Goal: Browse casually

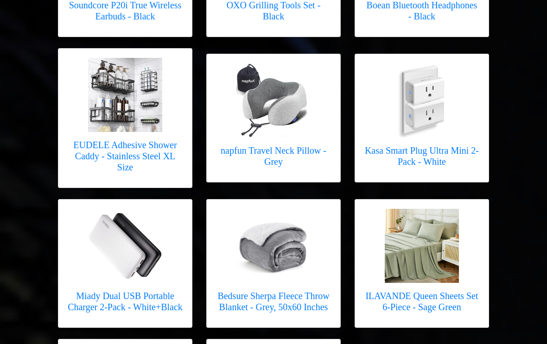
scroll to position [266, 0]
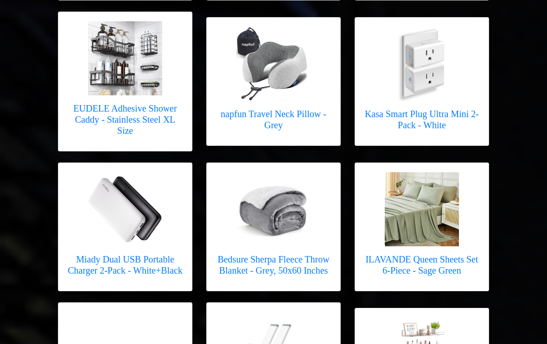
click at [419, 219] on img at bounding box center [422, 210] width 74 height 74
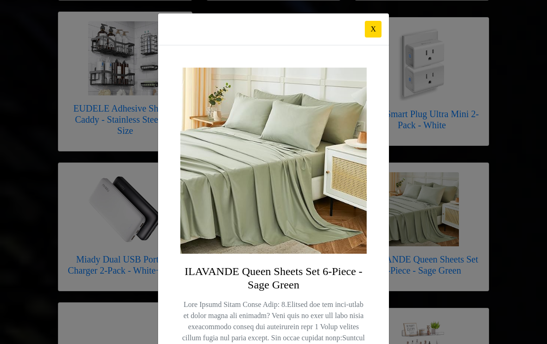
scroll to position [0, 0]
click at [376, 25] on button "X" at bounding box center [373, 29] width 17 height 17
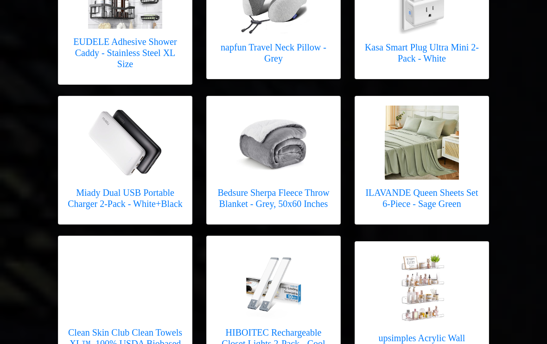
scroll to position [364, 0]
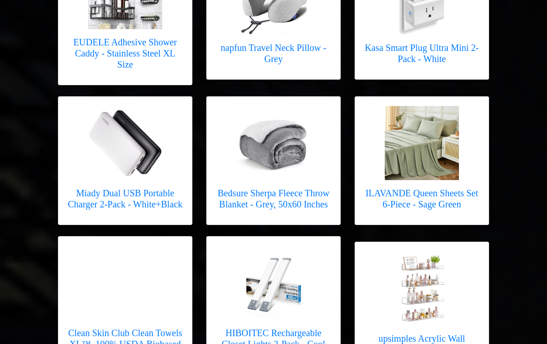
click at [110, 139] on img at bounding box center [125, 144] width 74 height 74
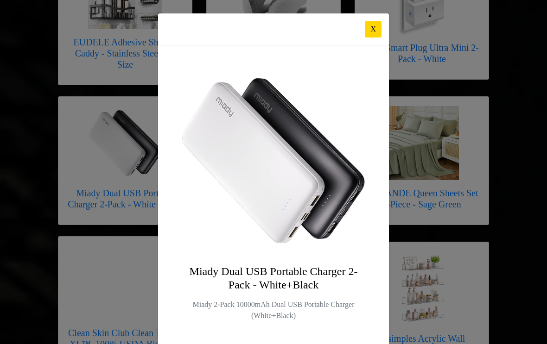
click at [371, 28] on button "X" at bounding box center [373, 29] width 17 height 17
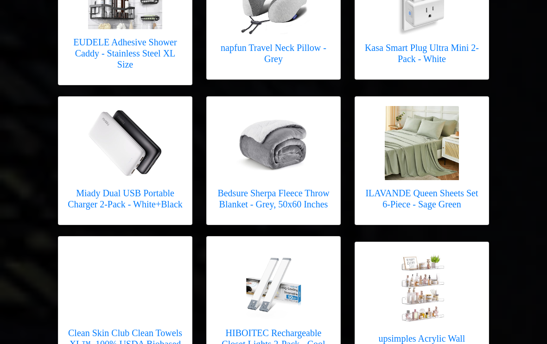
click at [295, 167] on img at bounding box center [273, 143] width 74 height 74
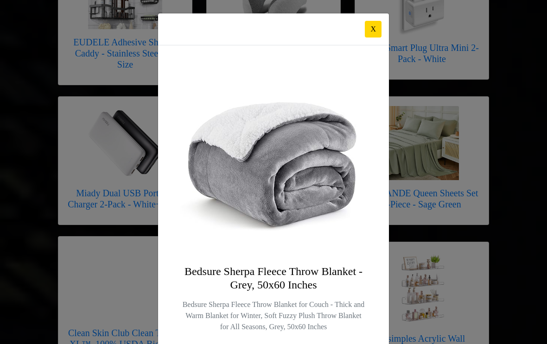
click at [376, 32] on button "X" at bounding box center [373, 29] width 17 height 17
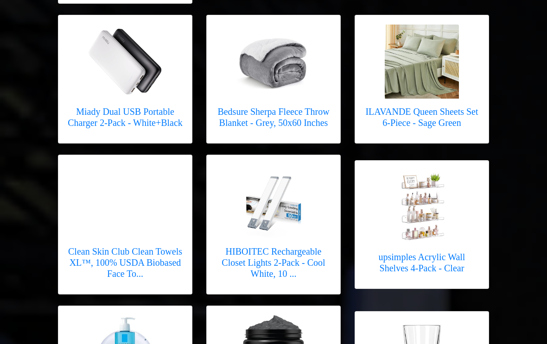
scroll to position [446, 0]
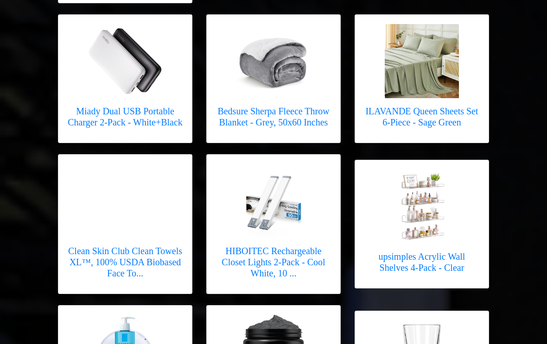
click at [155, 246] on h5 "Clean Skin Club Clean Towels XL™, 100% USDA Biobased Face To..." at bounding box center [125, 262] width 115 height 33
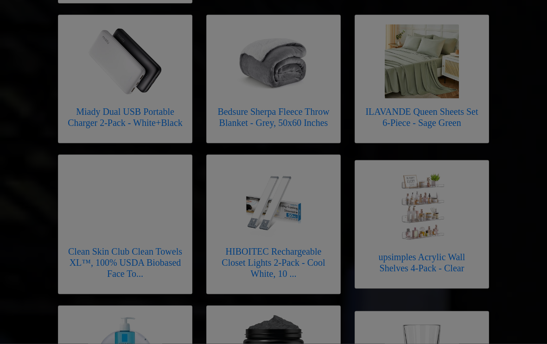
scroll to position [447, 0]
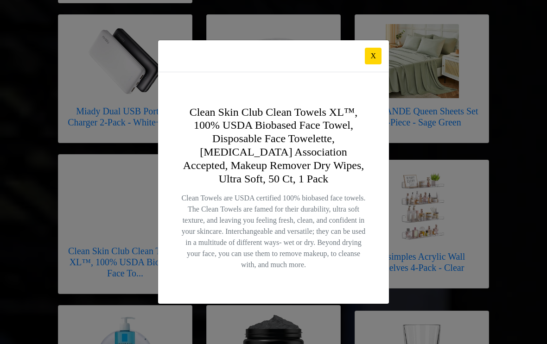
click at [396, 75] on div "X Clean Skin Club Clean Towels XL™, 100% USDA Biobased Face Towel, Disposable F…" at bounding box center [273, 172] width 547 height 344
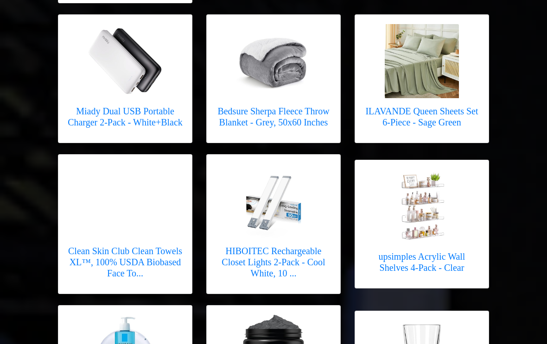
click at [301, 221] on img at bounding box center [273, 201] width 74 height 74
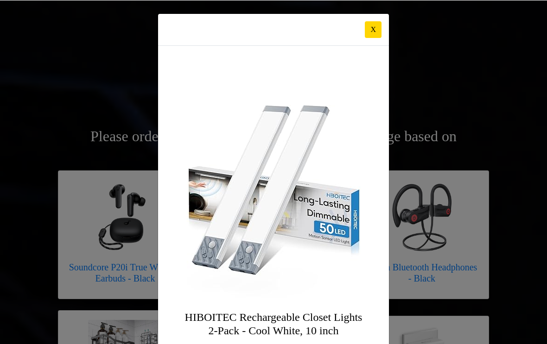
scroll to position [0, 0]
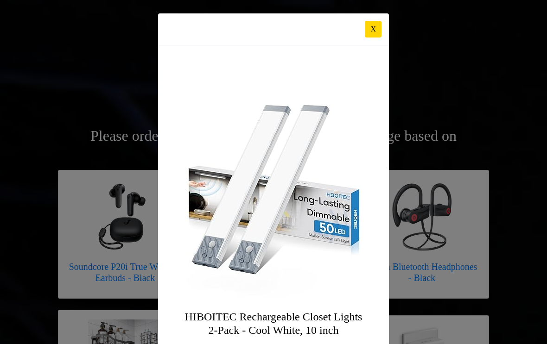
click at [378, 31] on button "X" at bounding box center [373, 29] width 17 height 17
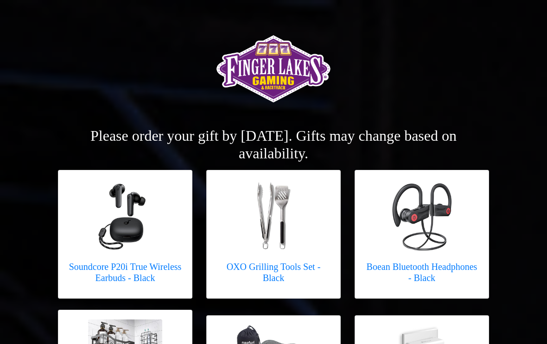
scroll to position [492, 0]
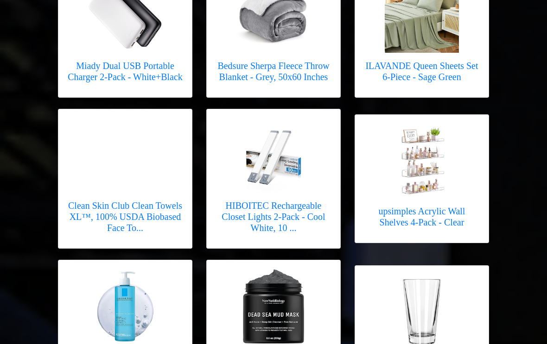
click at [445, 197] on link "upsimples Acrylic Wall Shelves 4-Pack - Clear" at bounding box center [421, 179] width 115 height 109
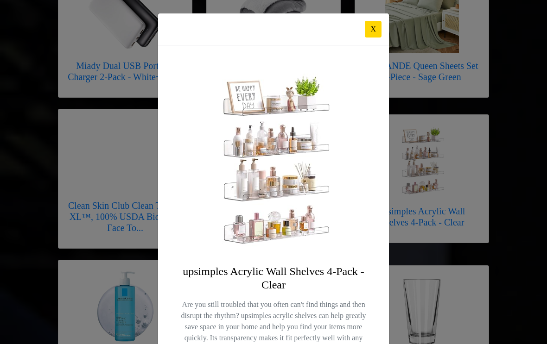
click at [371, 32] on button "X" at bounding box center [373, 29] width 17 height 17
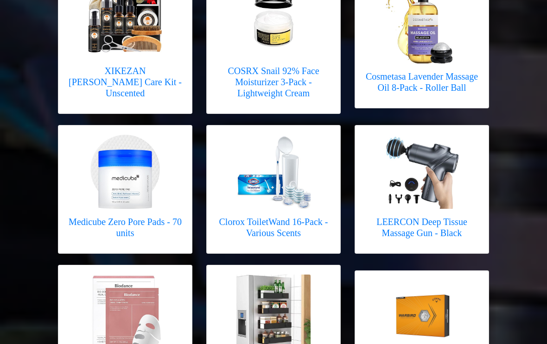
scroll to position [931, 0]
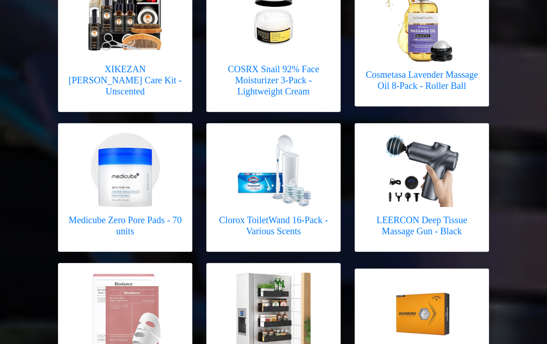
click at [435, 191] on img at bounding box center [422, 171] width 74 height 74
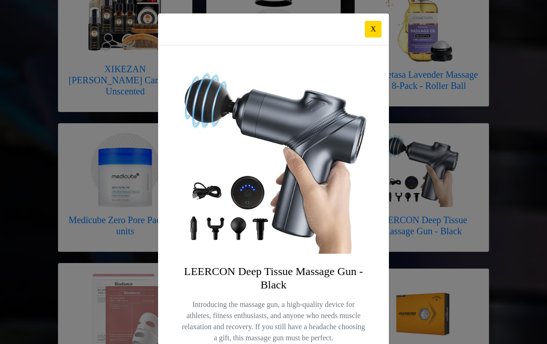
scroll to position [0, 0]
click at [371, 32] on button "X" at bounding box center [373, 29] width 17 height 17
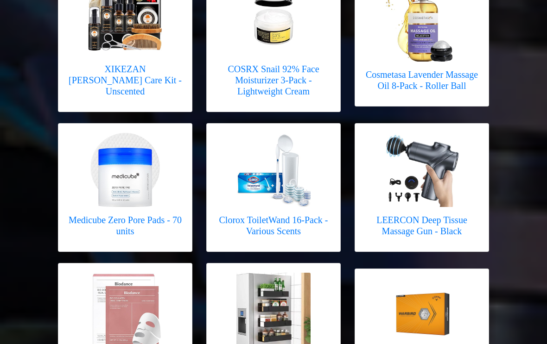
click at [452, 215] on h5 "LEERCON Deep Tissue Massage Gun - Black" at bounding box center [421, 226] width 115 height 22
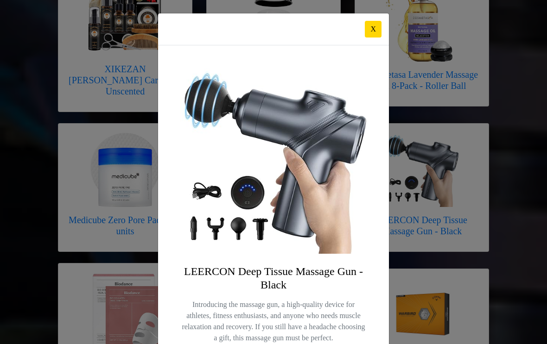
click at [373, 30] on button "X" at bounding box center [373, 29] width 17 height 17
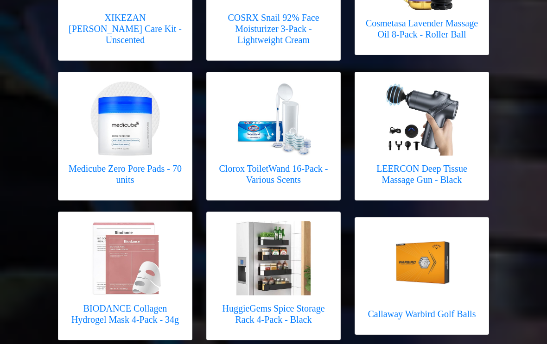
scroll to position [1007, 0]
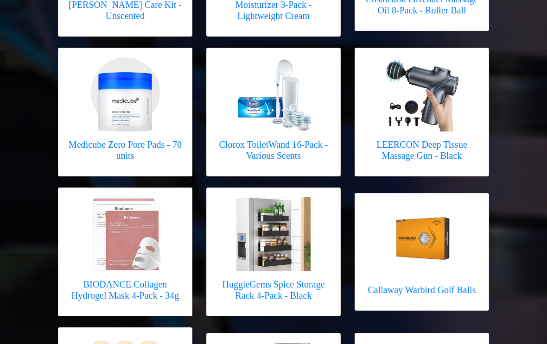
click at [288, 253] on img at bounding box center [273, 234] width 74 height 74
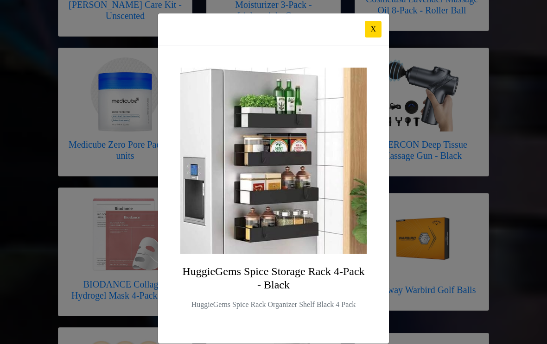
click at [376, 32] on button "X" at bounding box center [373, 29] width 17 height 17
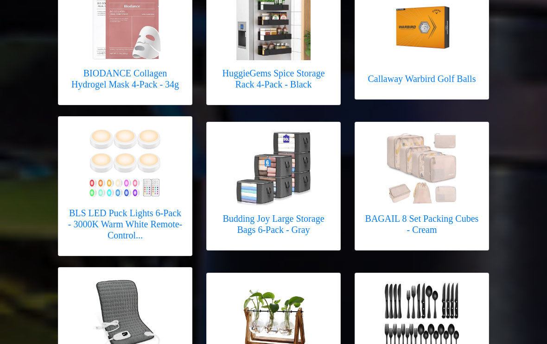
scroll to position [1218, 0]
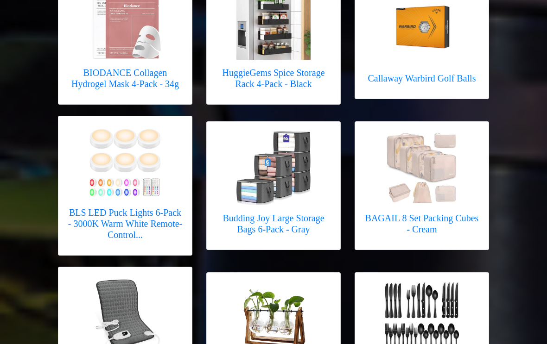
click at [302, 177] on img at bounding box center [273, 168] width 74 height 73
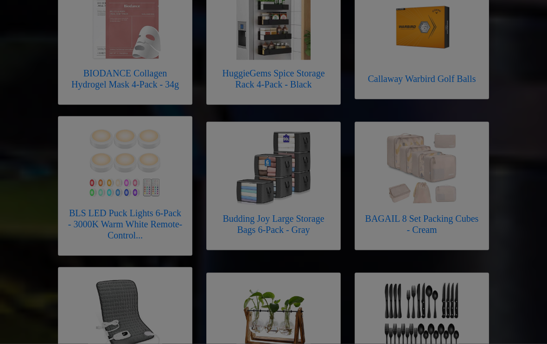
scroll to position [1219, 0]
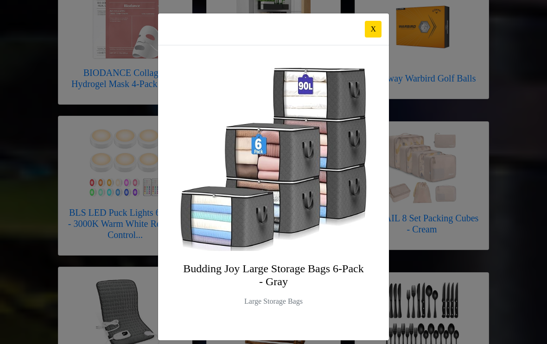
click at [371, 36] on button "X" at bounding box center [373, 29] width 17 height 17
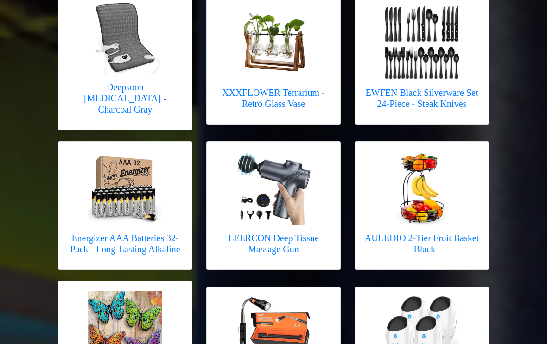
scroll to position [1496, 0]
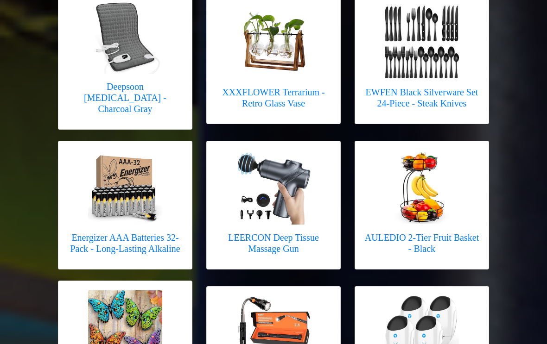
click at [318, 160] on div at bounding box center [273, 188] width 115 height 74
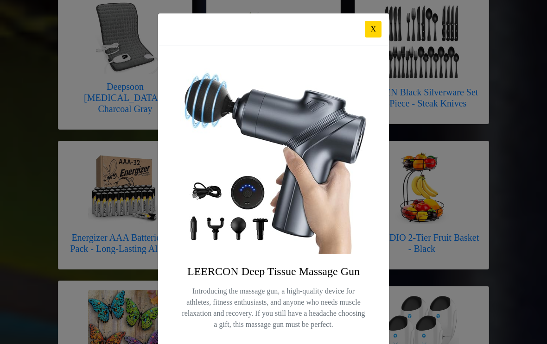
click at [373, 25] on button "X" at bounding box center [373, 29] width 17 height 17
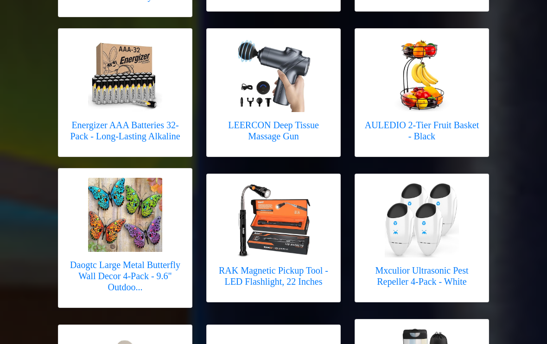
scroll to position [1615, 0]
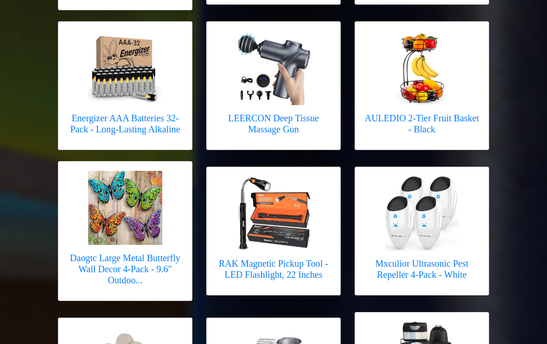
click at [291, 231] on img at bounding box center [273, 214] width 74 height 74
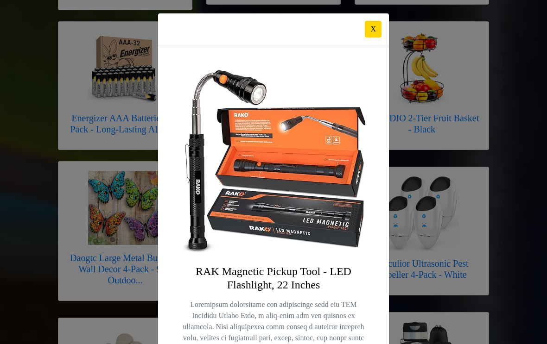
scroll to position [0, 0]
click at [368, 29] on button "X" at bounding box center [373, 29] width 17 height 17
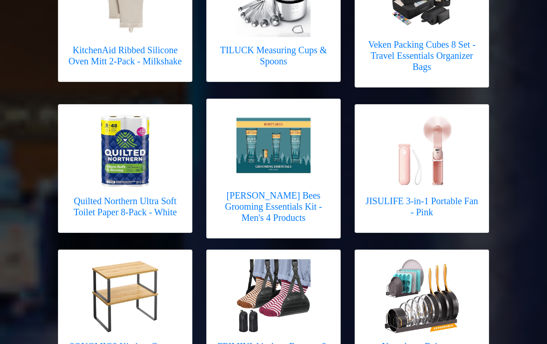
scroll to position [1980, 0]
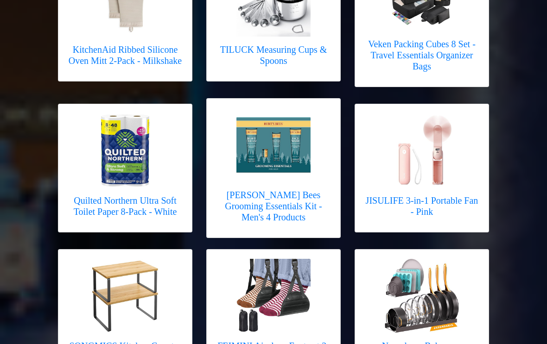
click at [161, 196] on h5 "Quilted Northern Ultra Soft Toilet Paper 8-Pack - White" at bounding box center [125, 207] width 115 height 22
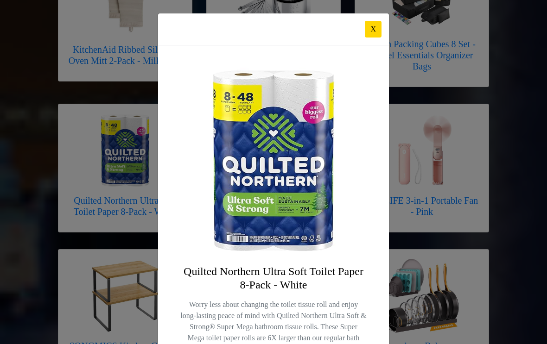
click at [377, 24] on button "X" at bounding box center [373, 29] width 17 height 17
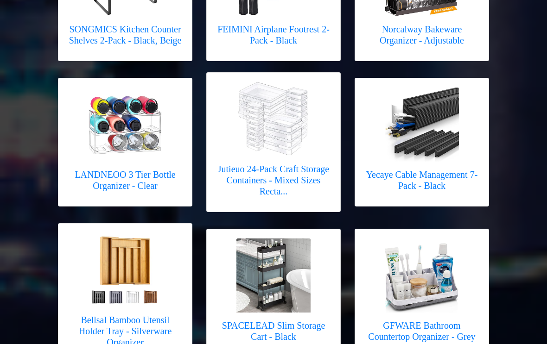
scroll to position [2299, 0]
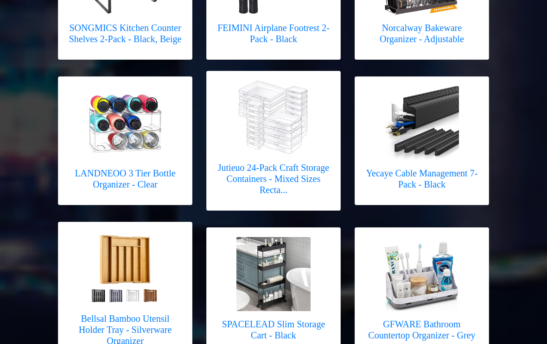
click at [146, 254] on img at bounding box center [125, 269] width 74 height 74
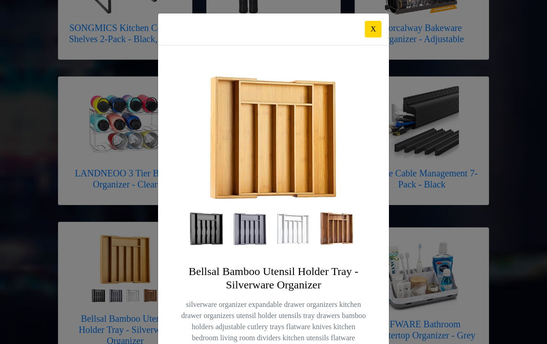
scroll to position [0, 0]
click at [379, 24] on button "X" at bounding box center [373, 29] width 17 height 17
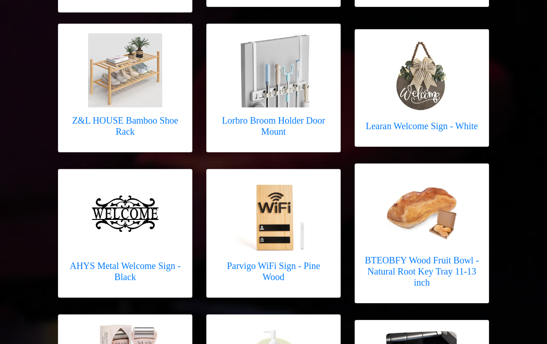
scroll to position [3696, 0]
click at [440, 255] on h5 "BTEOBFY Wood Fruit Bowl - Natural Root Key Tray 11-13 inch" at bounding box center [421, 271] width 115 height 33
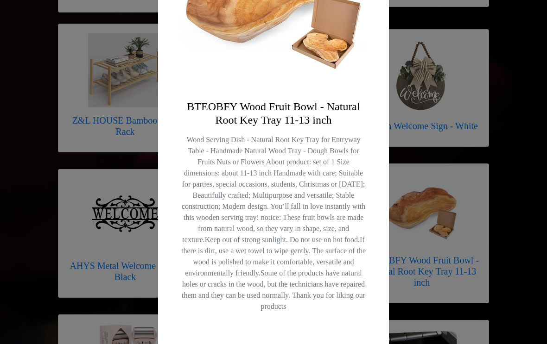
scroll to position [164, 0]
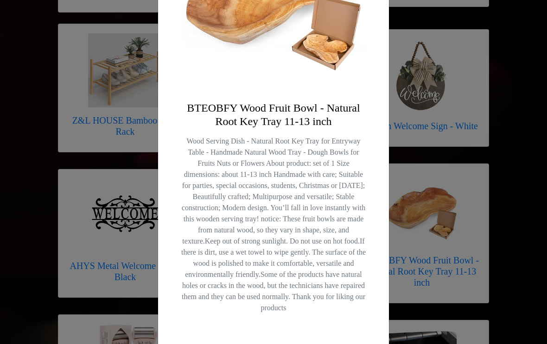
click at [414, 229] on div "X BTEOBFY Wood Fruit Bowl - Natural Root Key Tray 11-13 inch" at bounding box center [273, 172] width 547 height 344
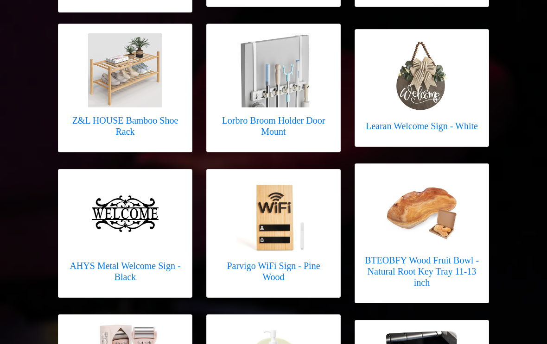
click at [436, 190] on img at bounding box center [422, 210] width 74 height 74
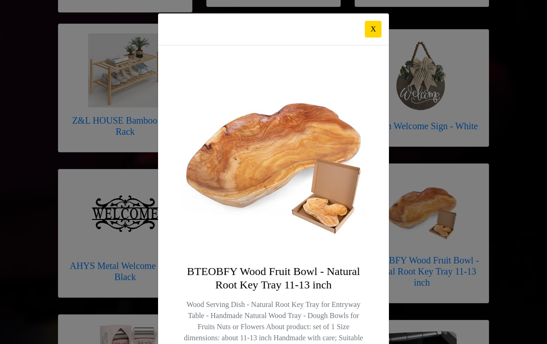
scroll to position [0, 0]
click at [376, 30] on button "X" at bounding box center [373, 29] width 17 height 17
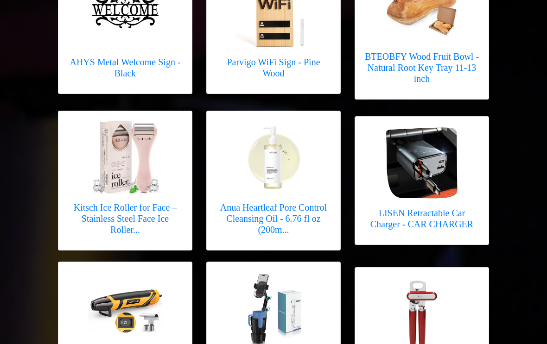
scroll to position [3900, 0]
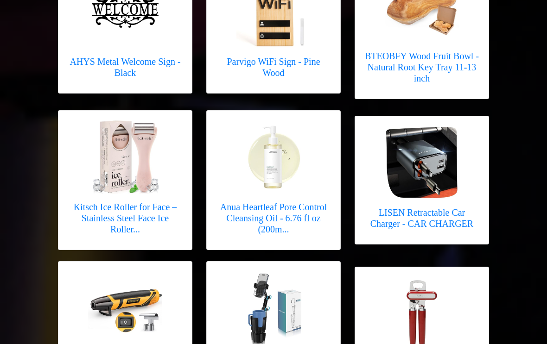
click at [450, 166] on link "LISEN Retractable Car Charger - CAR CHARGER" at bounding box center [421, 180] width 115 height 109
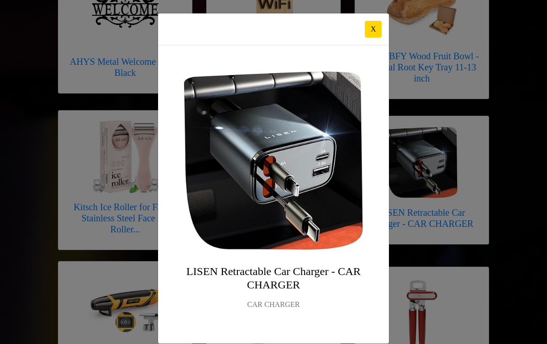
click at [248, 173] on img at bounding box center [273, 161] width 186 height 186
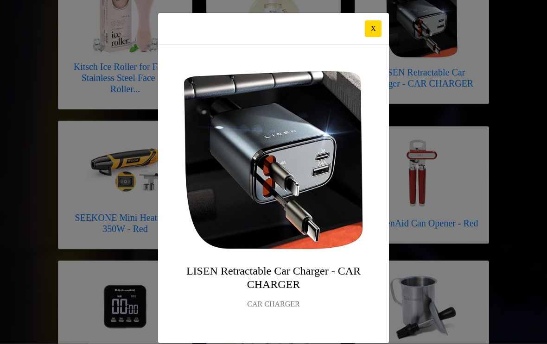
scroll to position [3995, 0]
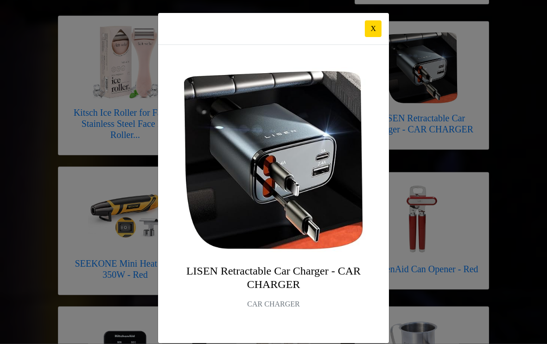
click at [370, 34] on button "X" at bounding box center [373, 29] width 17 height 17
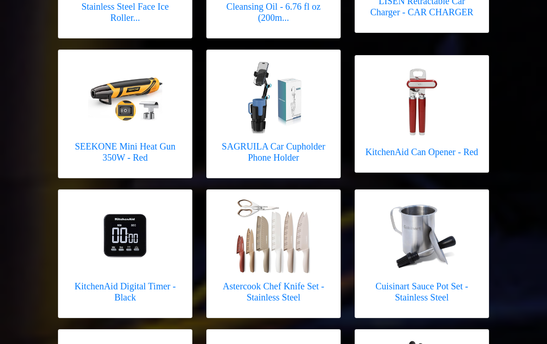
scroll to position [4112, 0]
click at [328, 281] on h5 "Astercook Chef Knife Set - Stainless Steel" at bounding box center [273, 292] width 115 height 22
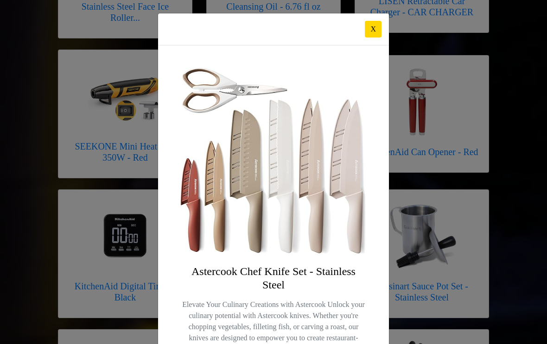
click at [370, 32] on button "X" at bounding box center [373, 29] width 17 height 17
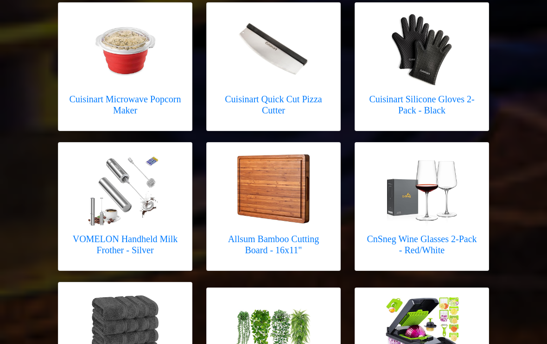
scroll to position [4440, 0]
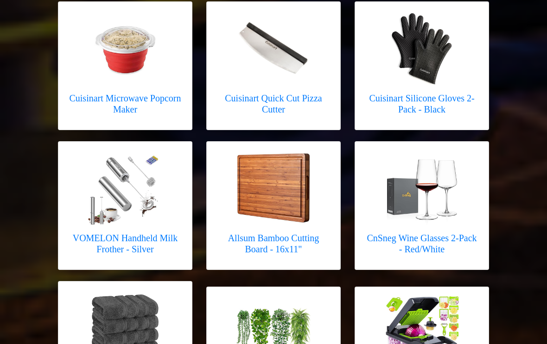
click at [286, 177] on img at bounding box center [273, 188] width 74 height 71
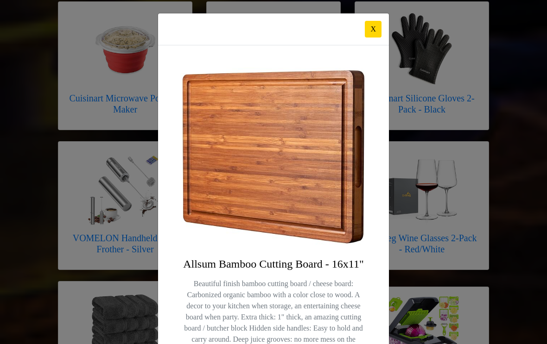
scroll to position [0, 0]
click at [373, 29] on button "X" at bounding box center [373, 29] width 17 height 17
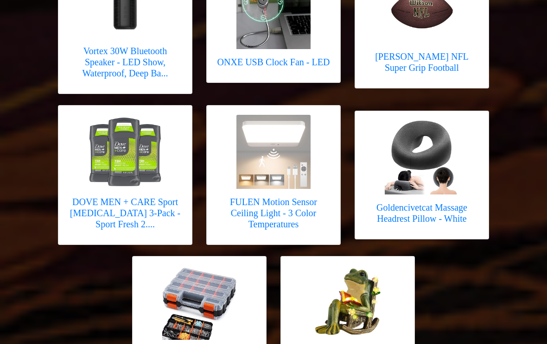
scroll to position [4937, 0]
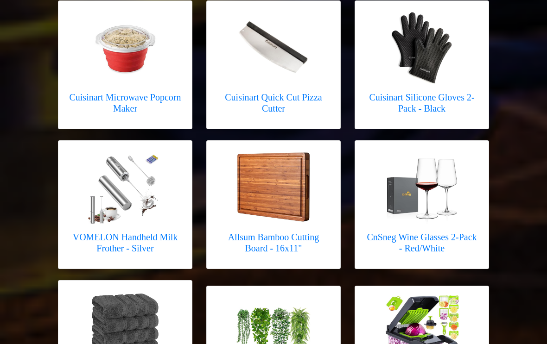
click at [289, 163] on img at bounding box center [273, 187] width 74 height 71
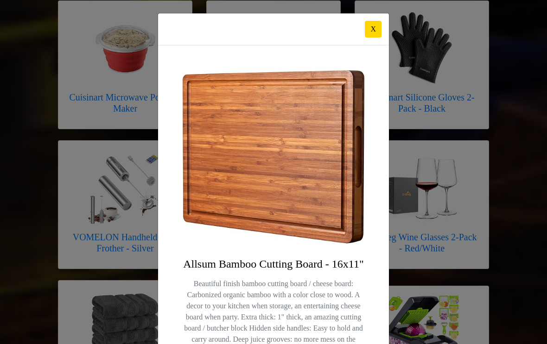
scroll to position [0, 0]
click at [375, 29] on button "X" at bounding box center [373, 29] width 17 height 17
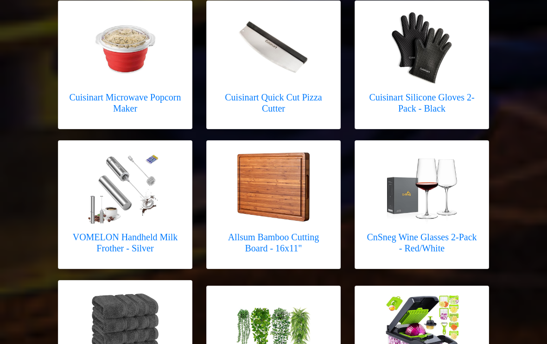
click at [300, 171] on img at bounding box center [273, 187] width 74 height 71
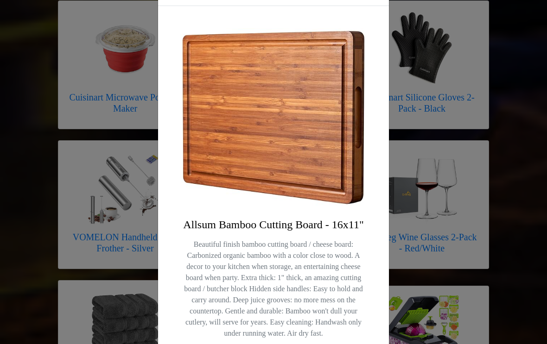
scroll to position [51, 0]
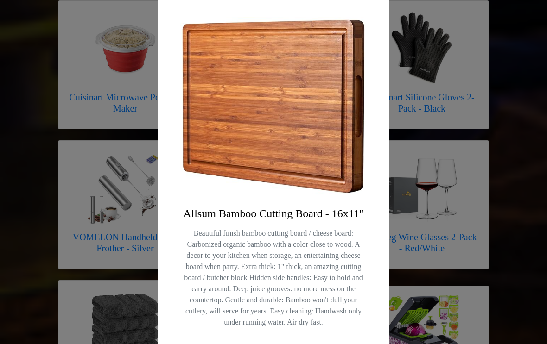
click at [315, 156] on img at bounding box center [273, 106] width 186 height 179
click at [287, 211] on h4 "Allsum Bamboo Cutting Board - 16x11"" at bounding box center [273, 213] width 186 height 13
click at [280, 202] on div "Allsum Bamboo Cutting Board - 16x11" Beautiful finish bamboo cutting board / ch…" at bounding box center [273, 178] width 231 height 367
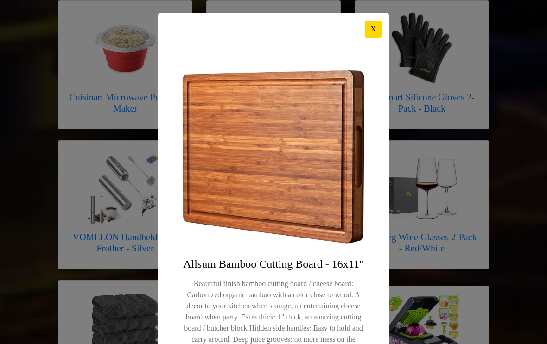
scroll to position [0, 0]
click at [380, 28] on button "X" at bounding box center [373, 29] width 17 height 17
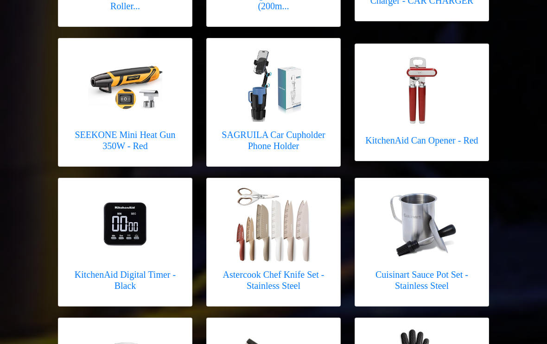
scroll to position [4122, 0]
